Goal: Information Seeking & Learning: Learn about a topic

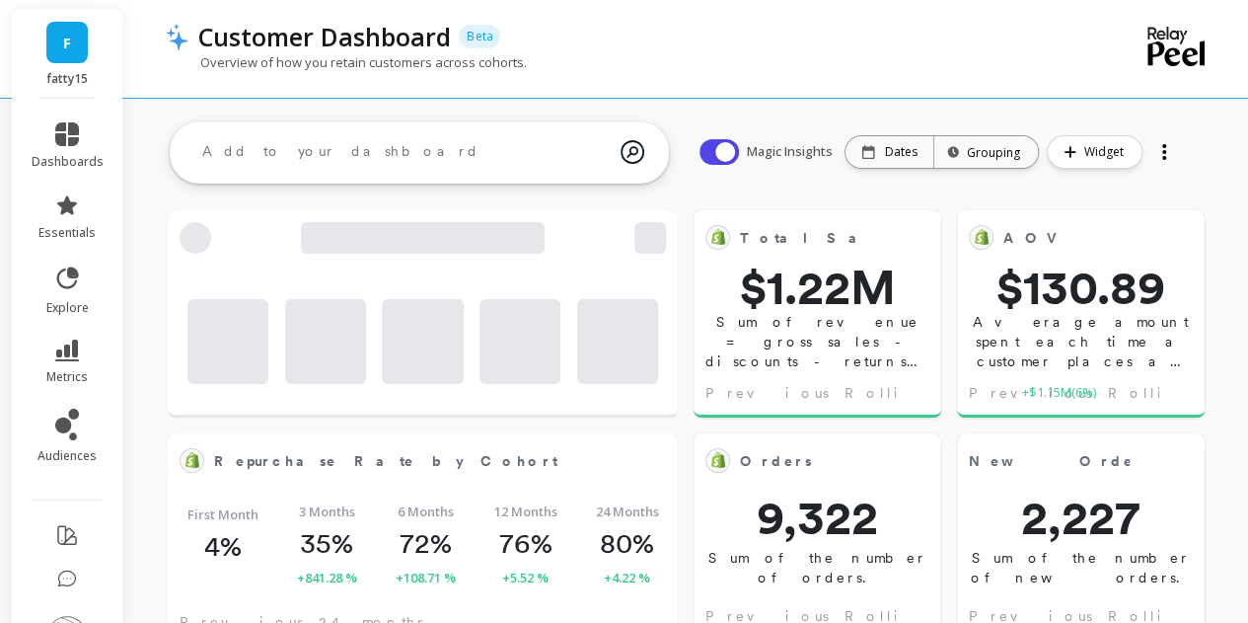
scroll to position [54, 0]
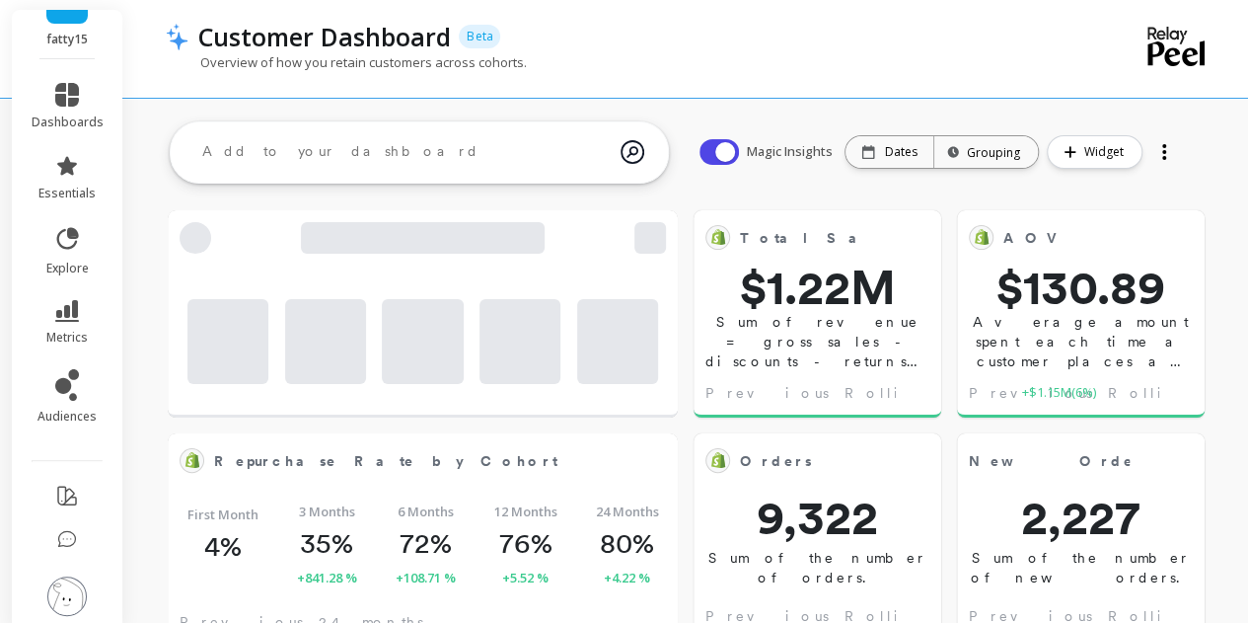
click at [56, 576] on img at bounding box center [66, 595] width 39 height 39
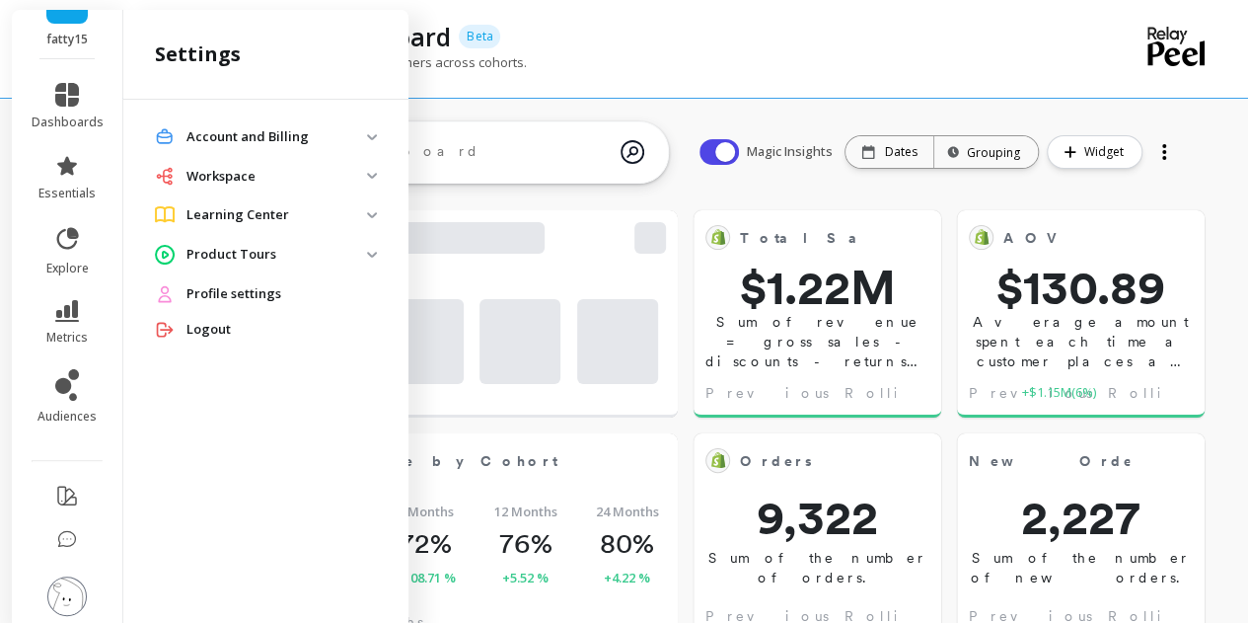
scroll to position [527, 438]
click at [267, 215] on p "Learning Center" at bounding box center [277, 215] width 181 height 20
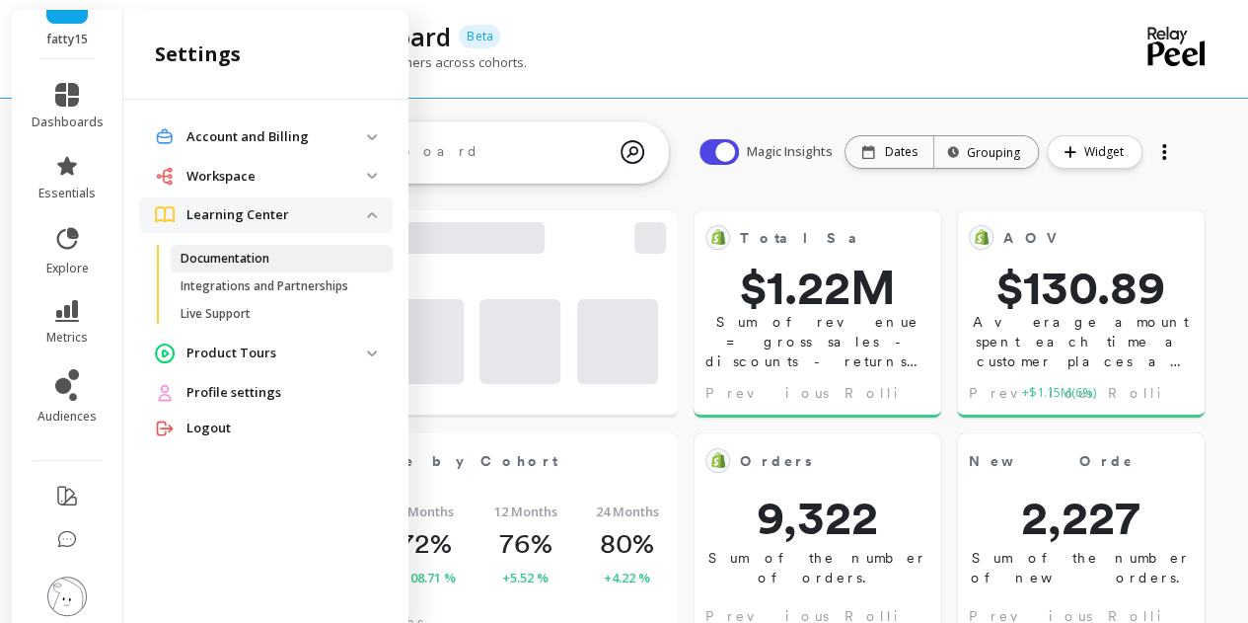
click at [262, 254] on p "Documentation" at bounding box center [225, 259] width 89 height 16
click at [270, 283] on p "Integrations and Partnerships" at bounding box center [265, 286] width 168 height 16
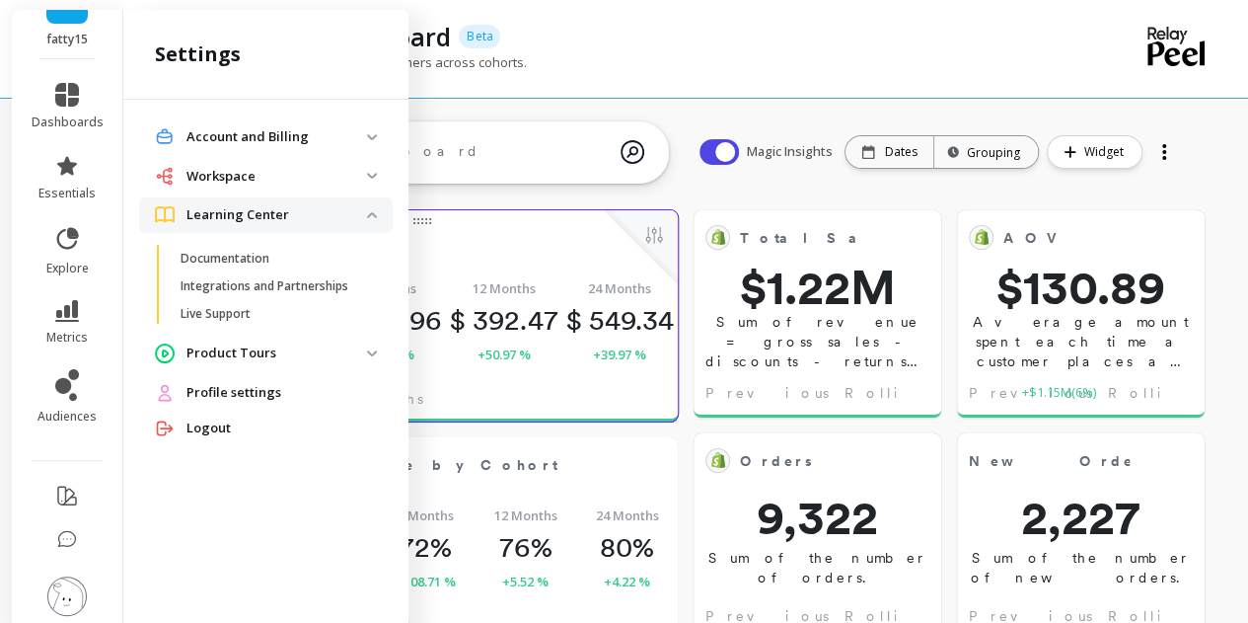
click at [559, 263] on div "First Month $ 126.2 3 Months $ 171 +35.49 % 6 Months $ 259.96 +52.03 % 12 Month…" at bounding box center [423, 320] width 510 height 115
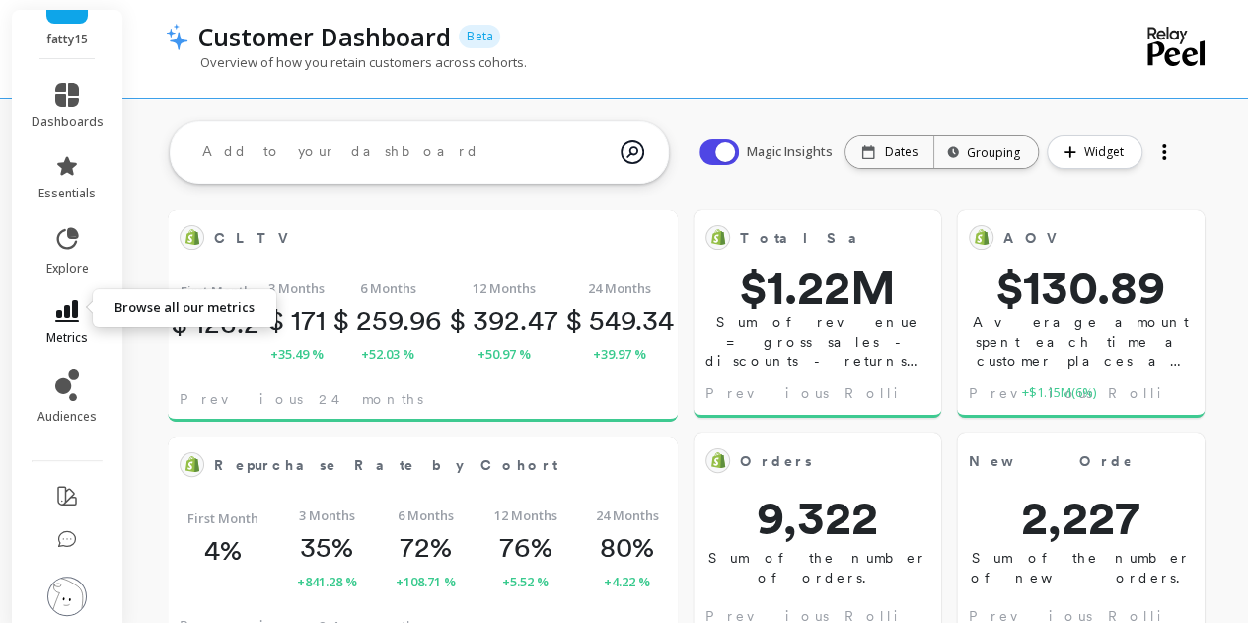
click at [61, 330] on span "metrics" at bounding box center [66, 338] width 41 height 16
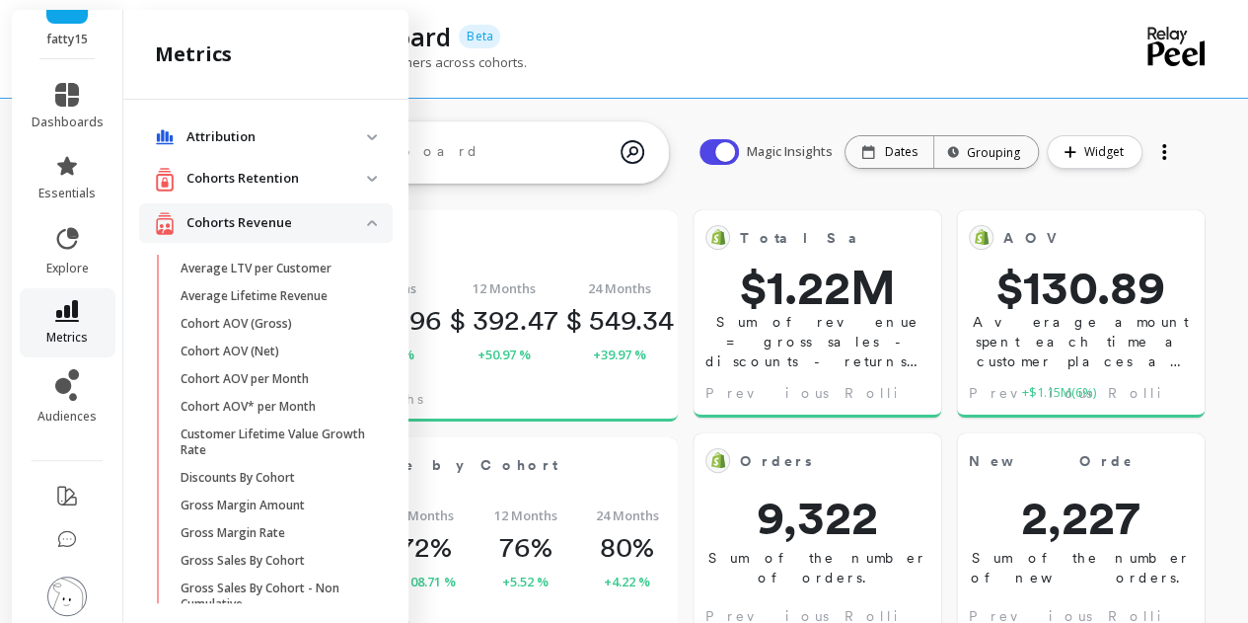
scroll to position [1076, 0]
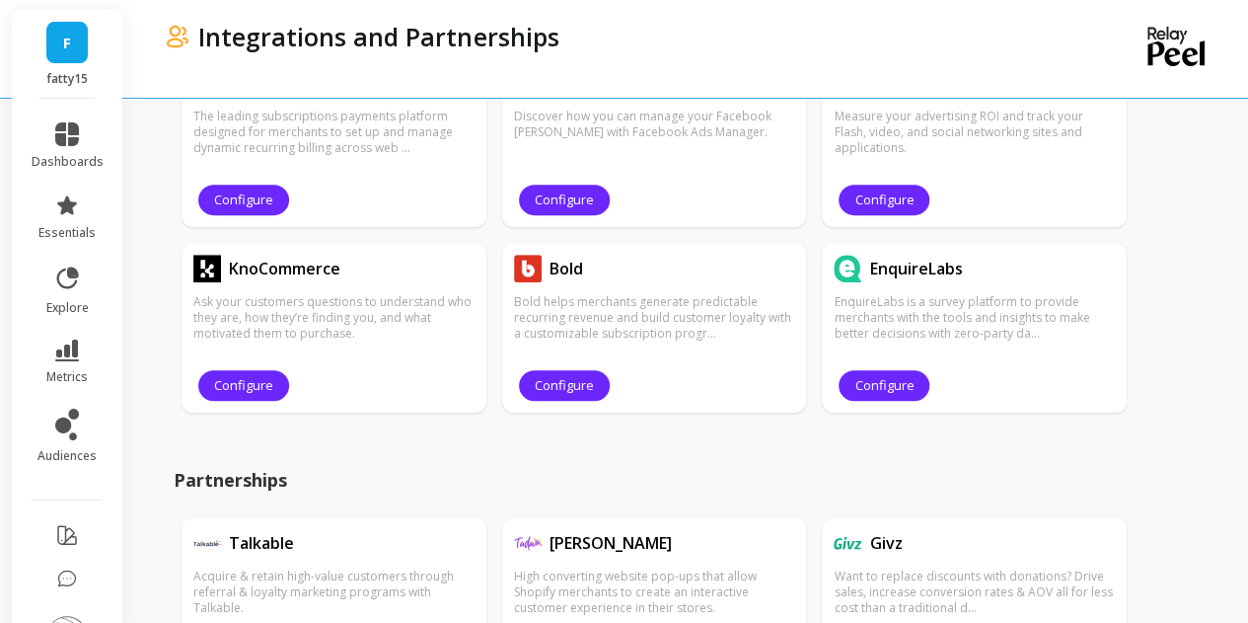
scroll to position [624, 0]
